Goal: Find contact information: Find contact information

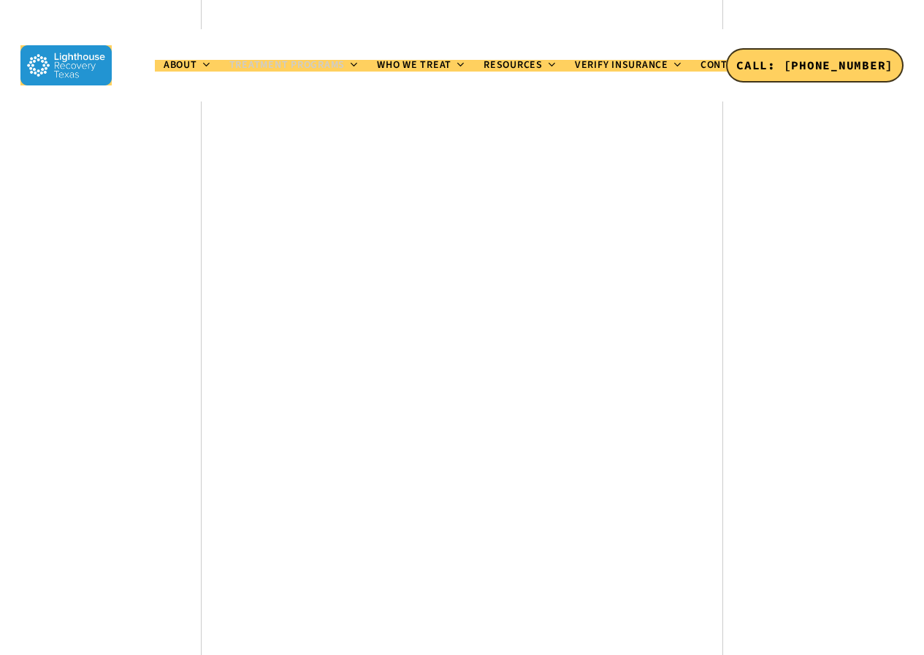
scroll to position [7854, 0]
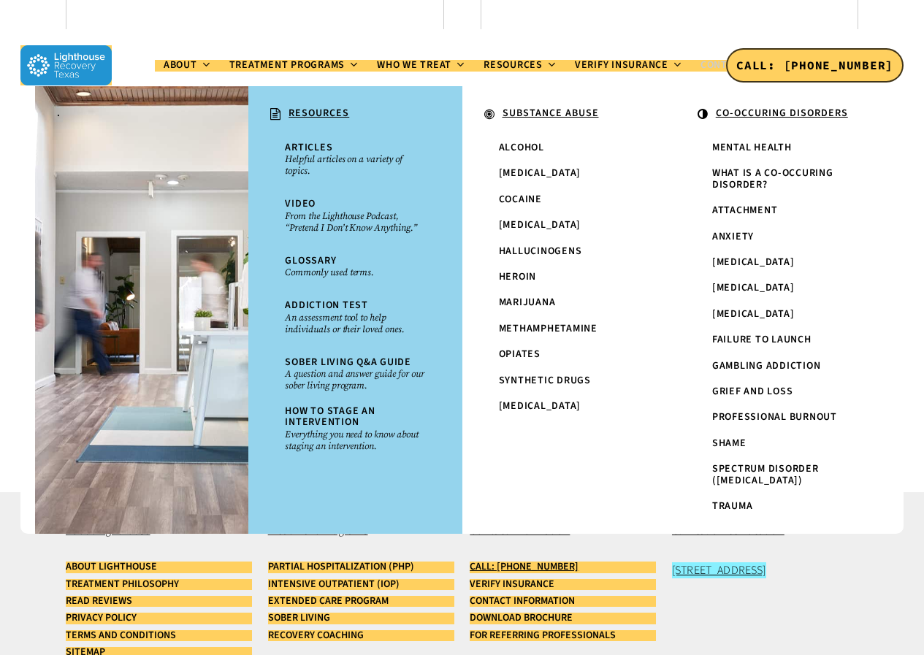
scroll to position [911, 0]
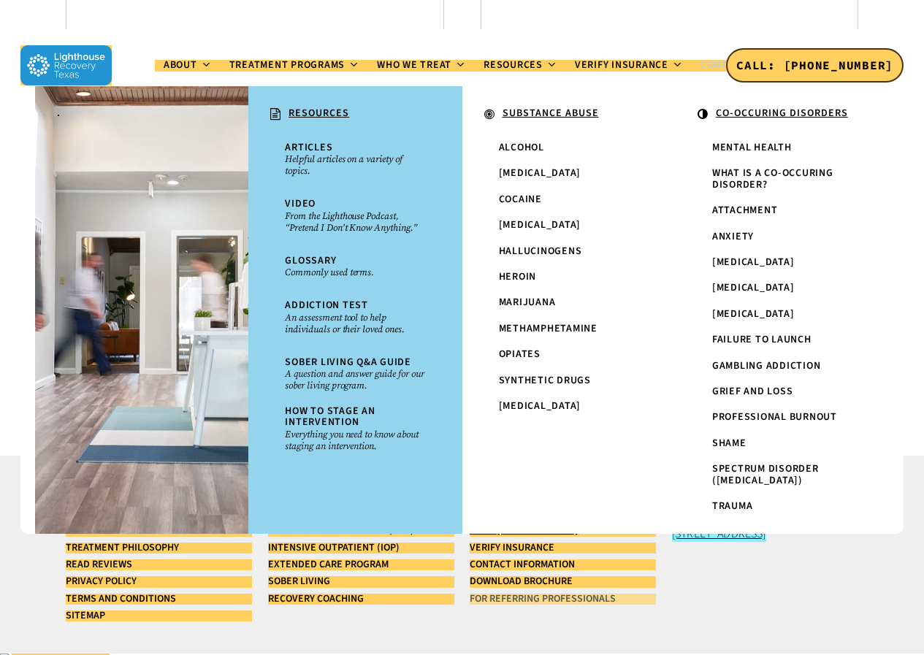
click at [489, 603] on link "For Referring Professionals" at bounding box center [563, 599] width 186 height 11
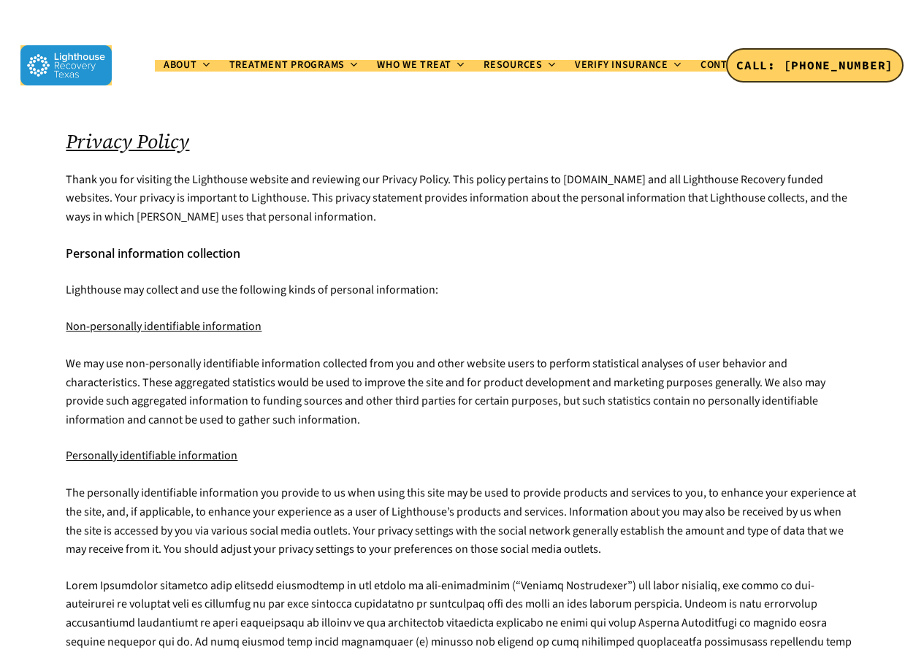
scroll to position [1146, 0]
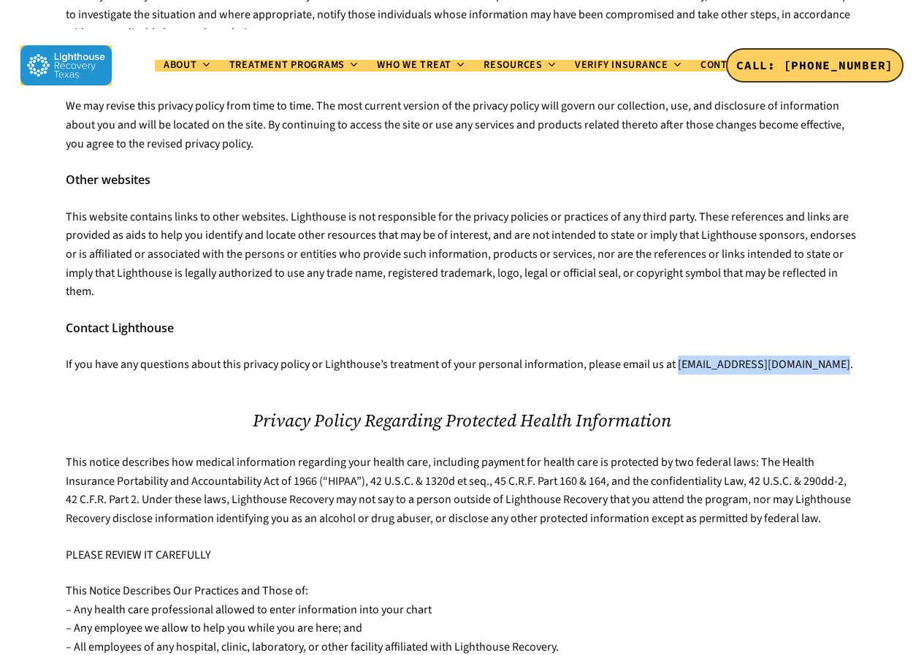
drag, startPoint x: 818, startPoint y: 328, endPoint x: 676, endPoint y: 325, distance: 141.8
click at [676, 356] on p "If you have any questions about this privacy policy or Lighthouse’s treatment o…" at bounding box center [462, 365] width 792 height 19
copy p "hello@forrestk26.sg-host.com"
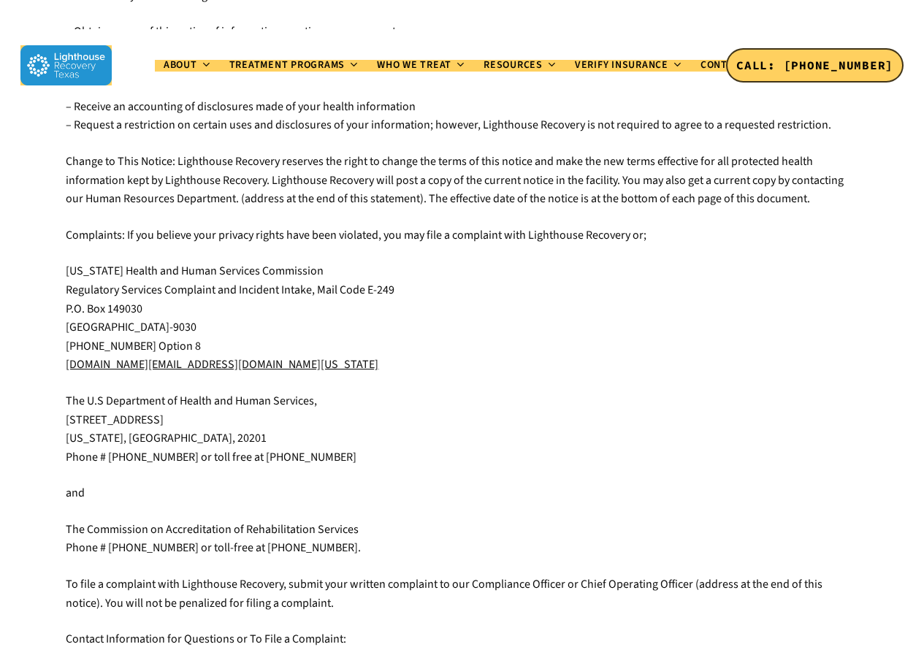
click at [169, 357] on u "cii.SA@hhsc.state.tx.us" at bounding box center [222, 365] width 313 height 16
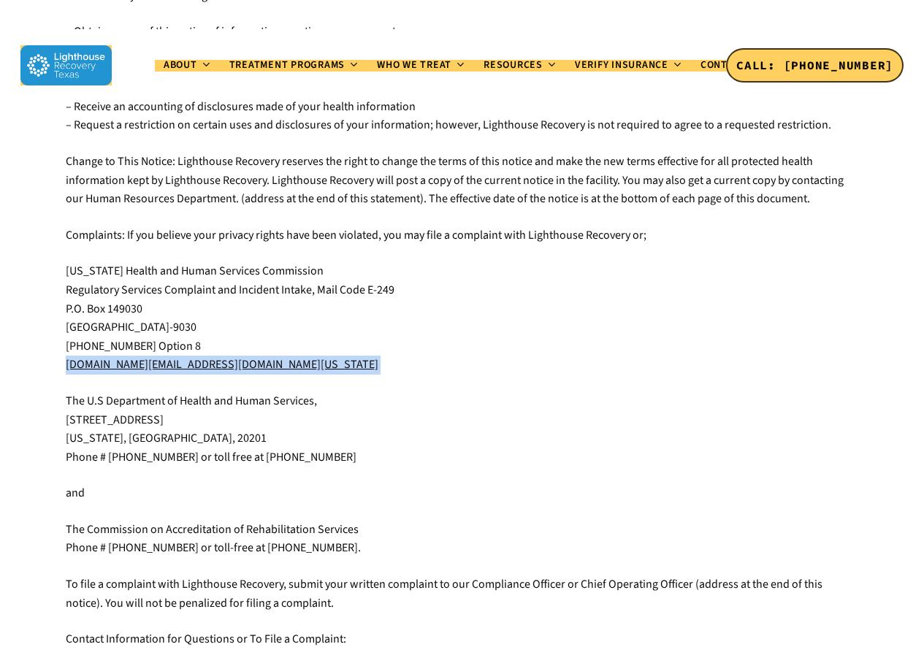
click at [169, 357] on u "cii.SA@hhsc.state.tx.us" at bounding box center [222, 365] width 313 height 16
copy div "cii.SA@hhsc.state.tx.us"
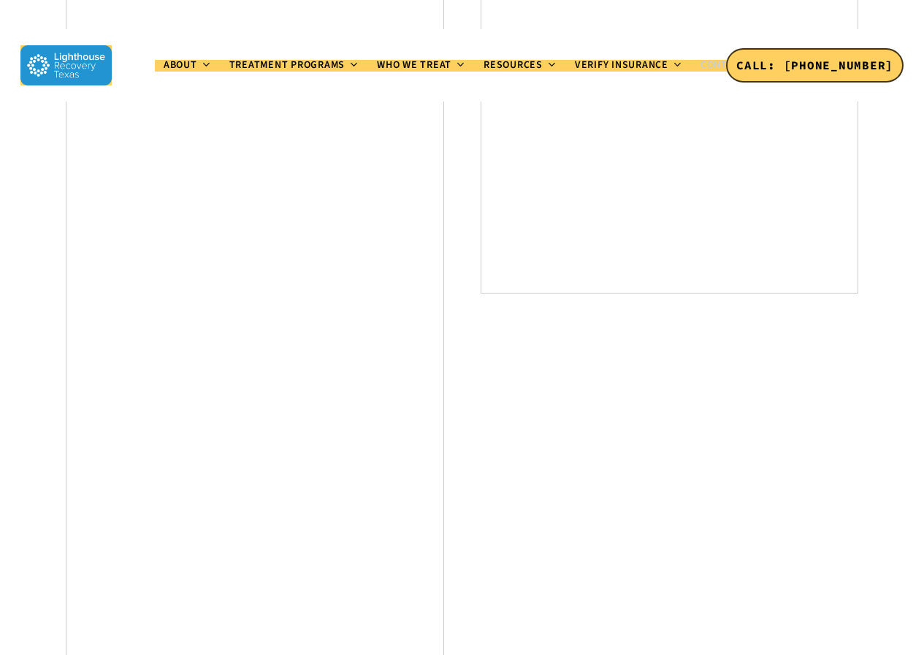
scroll to position [911, 0]
